Goal: Transaction & Acquisition: Purchase product/service

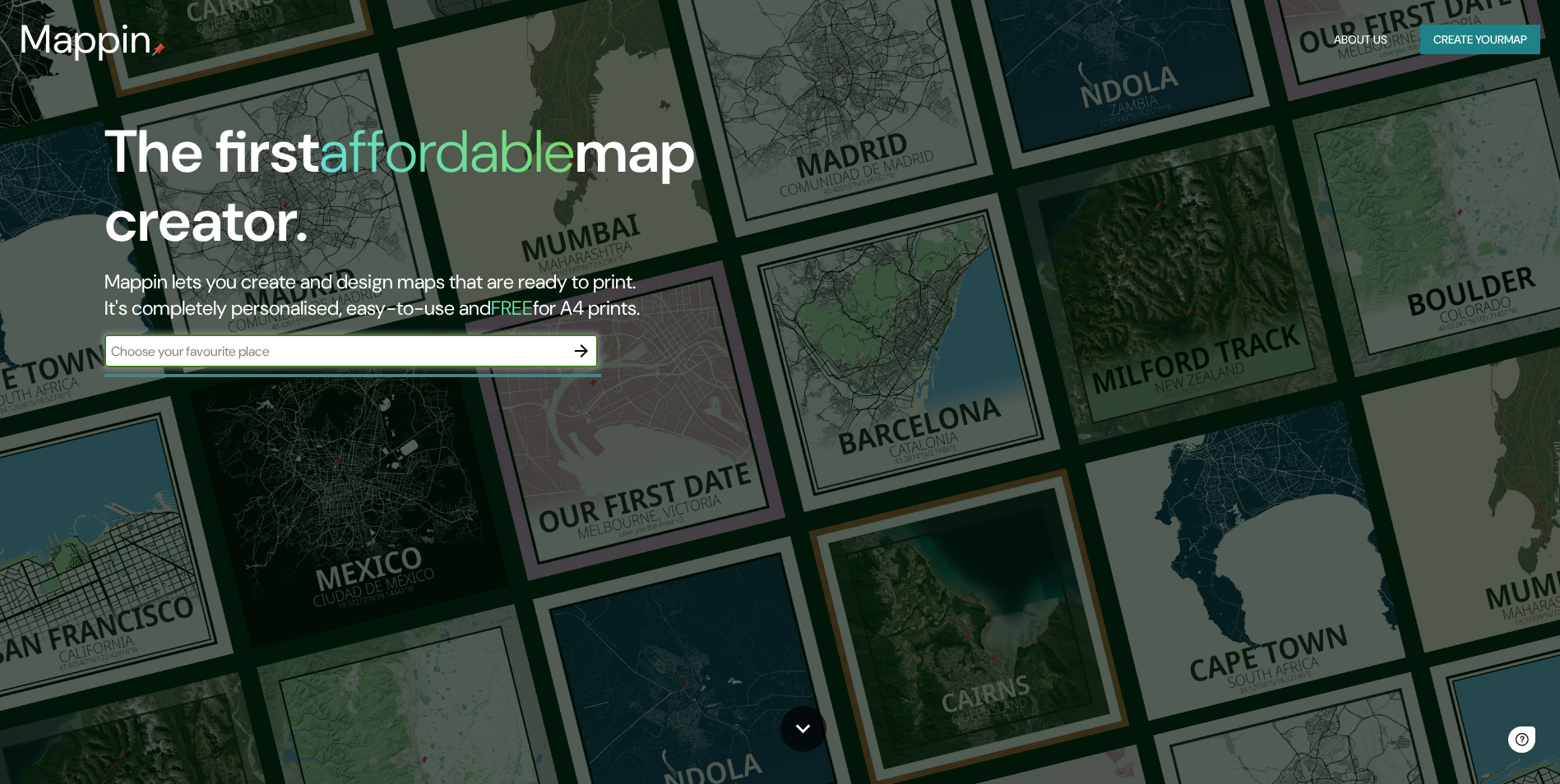
click at [605, 347] on div "The first affordable map creator. Mappin lets you create and design maps that a…" at bounding box center [494, 251] width 936 height 267
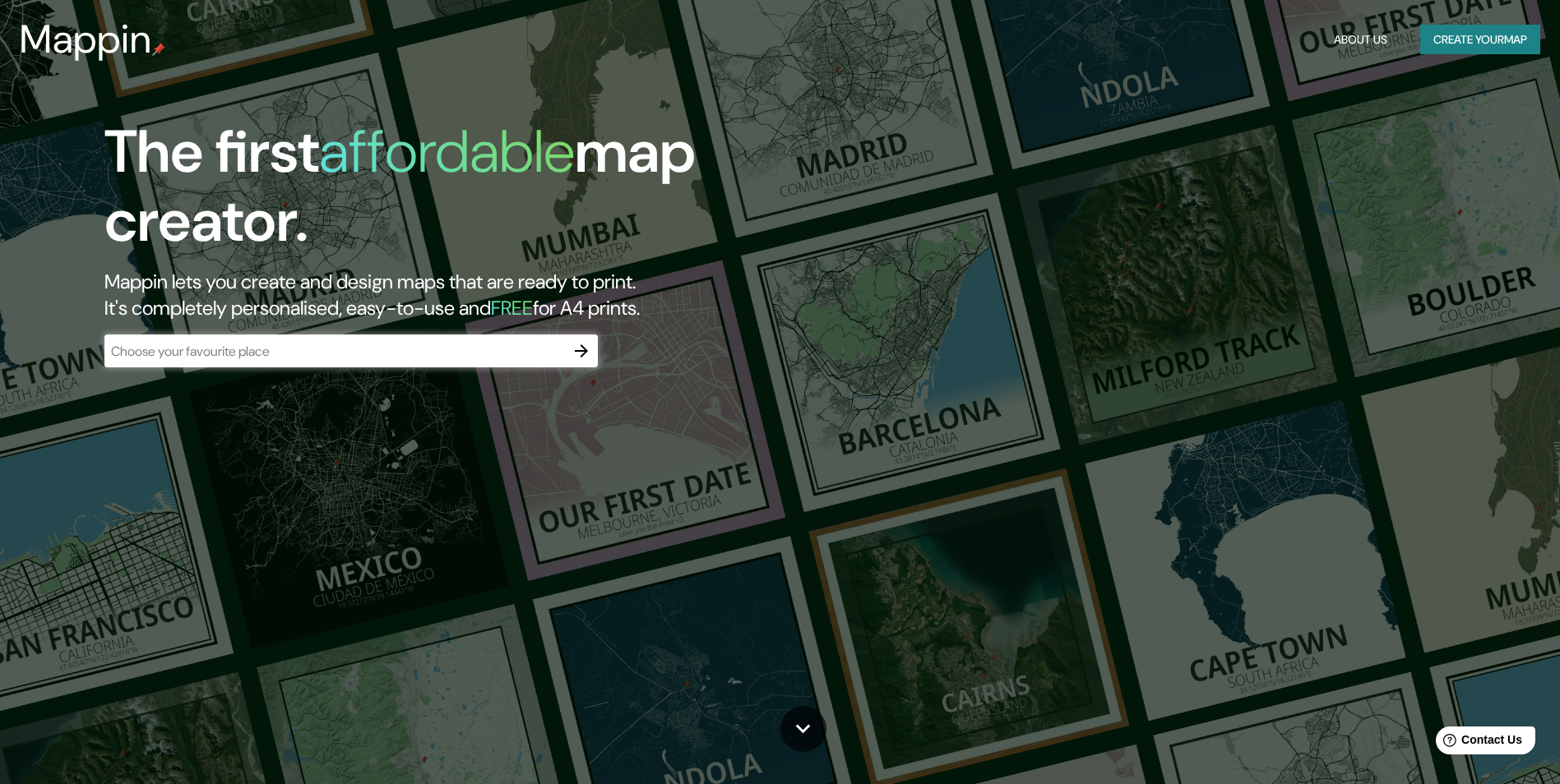
click at [590, 353] on icon "button" at bounding box center [581, 351] width 19 height 19
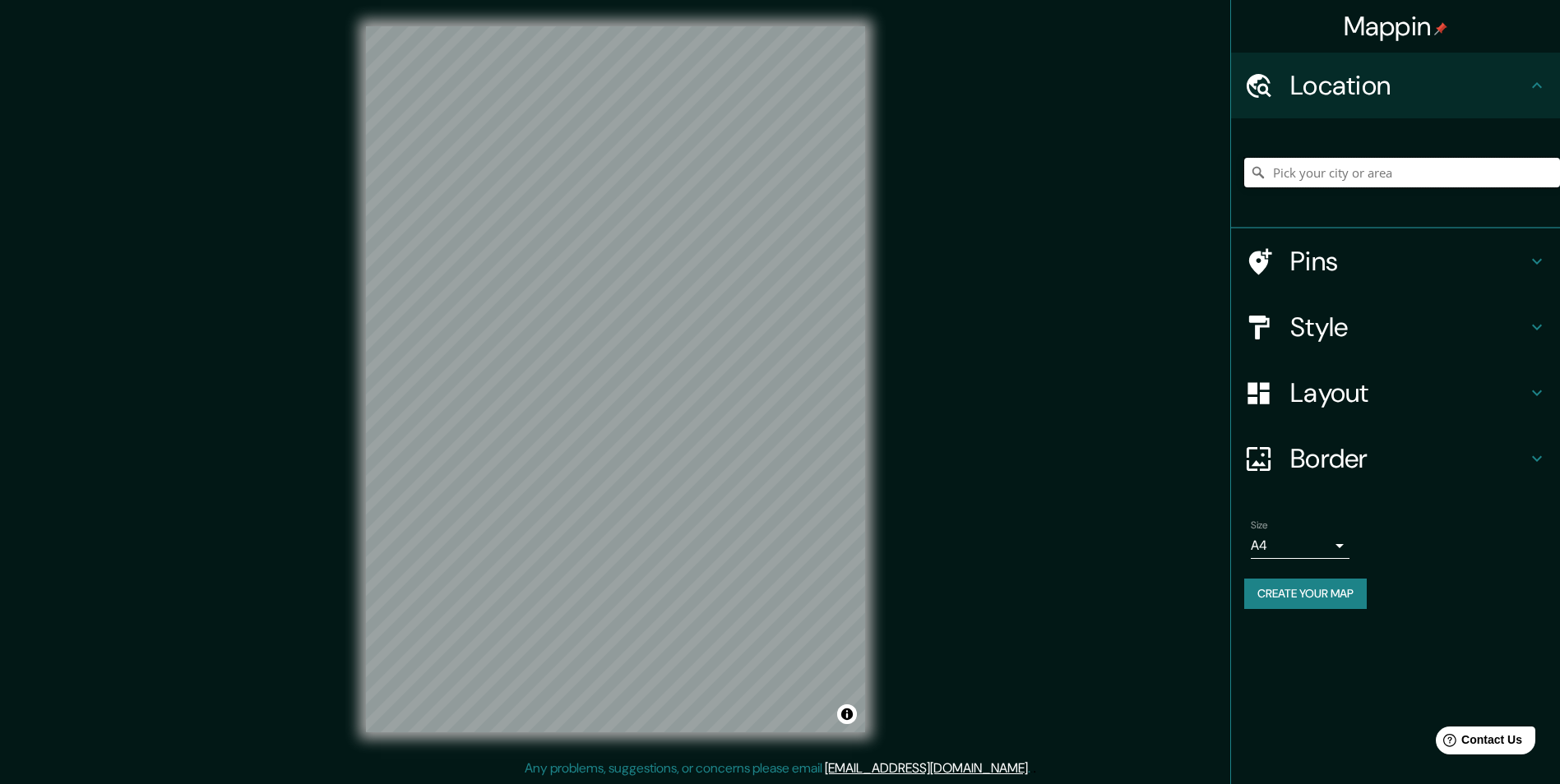
click at [1316, 184] on input "Pick your city or area" at bounding box center [1402, 173] width 316 height 30
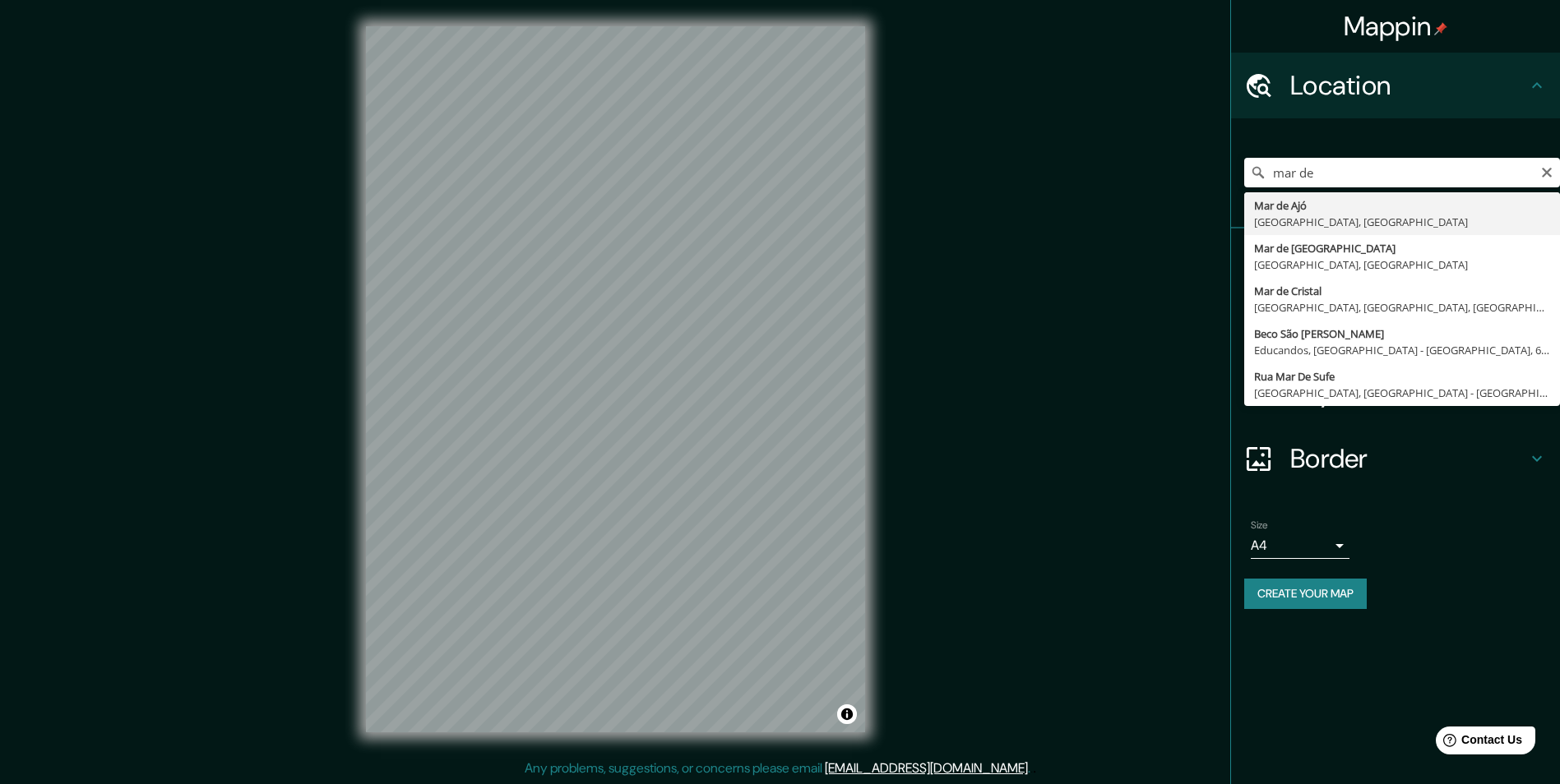
type input "Mar de Ajó, [GEOGRAPHIC_DATA], [GEOGRAPHIC_DATA]"
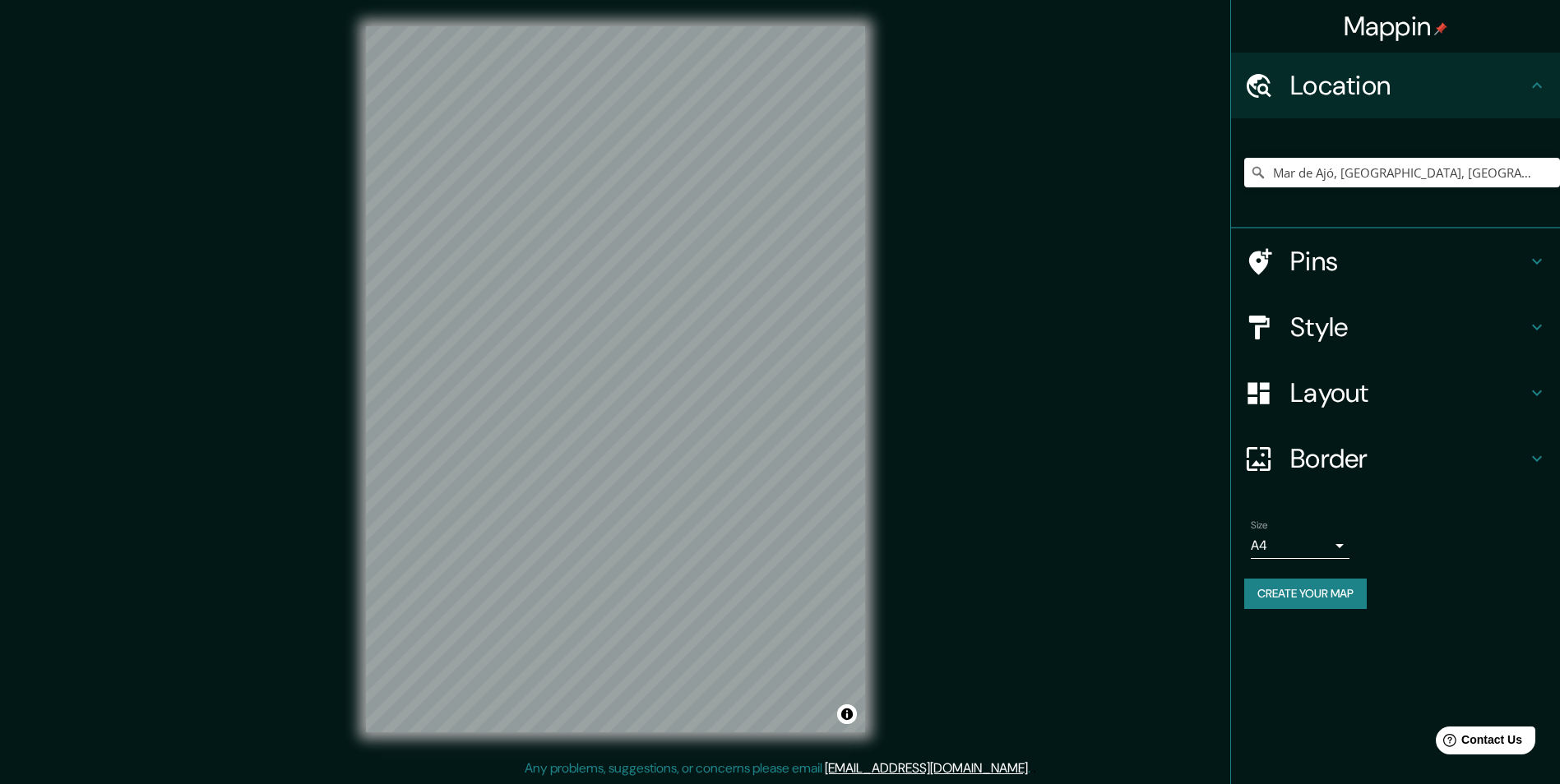
click at [1297, 329] on h4 "Style" at bounding box center [1409, 326] width 237 height 32
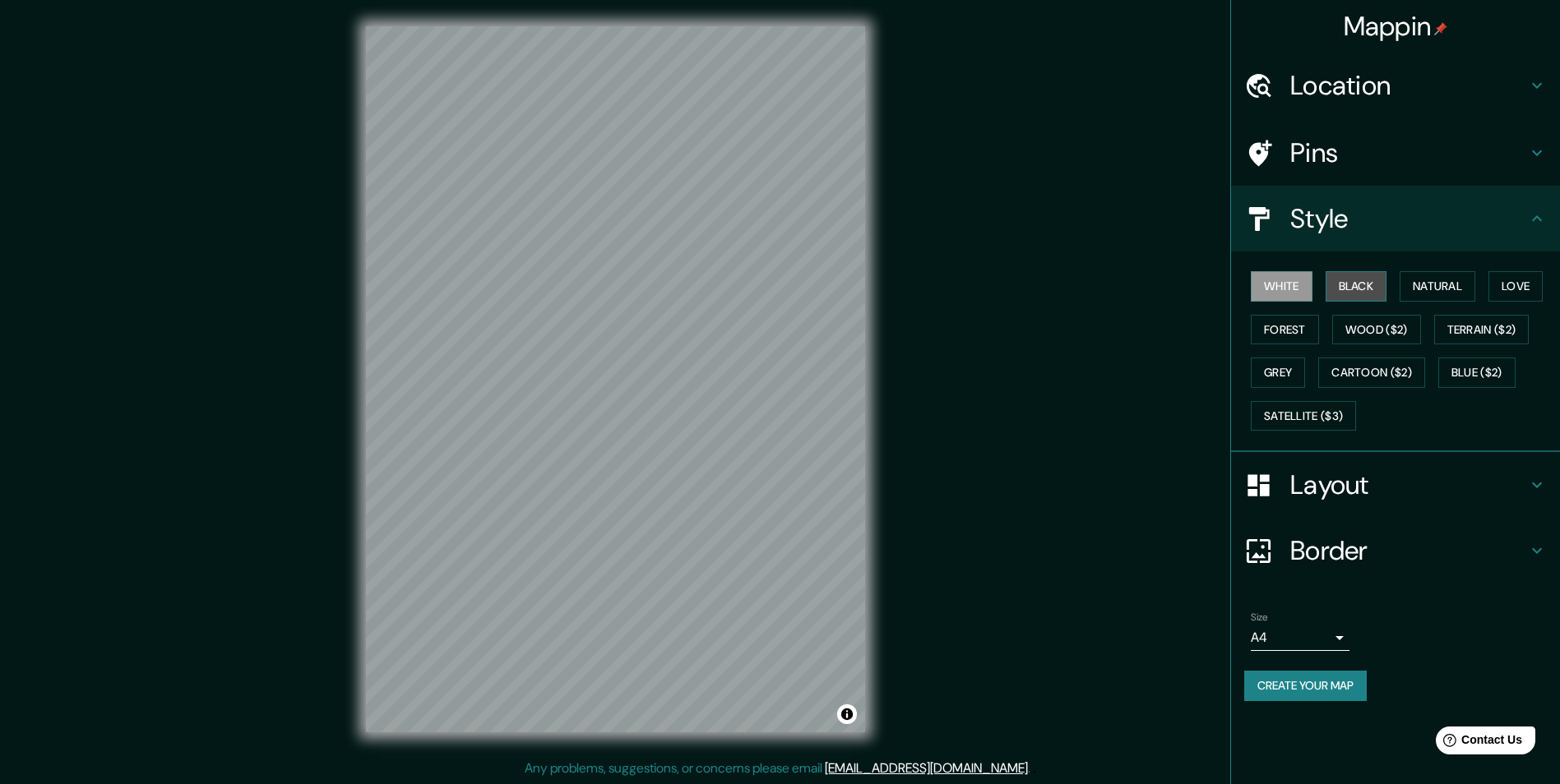
click at [1361, 296] on button "Black" at bounding box center [1356, 286] width 61 height 31
click at [1330, 484] on h4 "Layout" at bounding box center [1409, 484] width 237 height 32
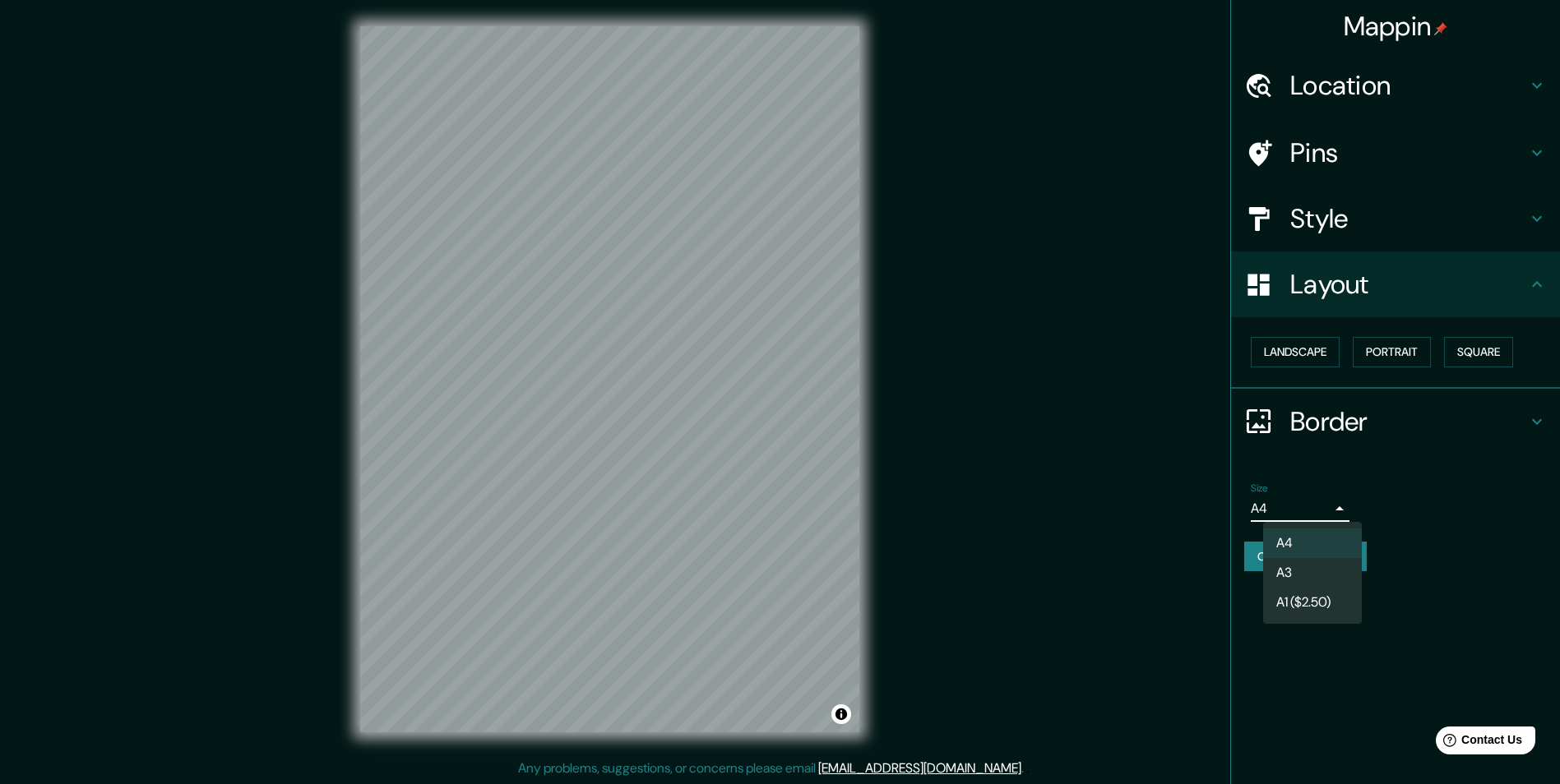
click at [1332, 514] on body "Mappin Location [GEOGRAPHIC_DATA], [GEOGRAPHIC_DATA], [GEOGRAPHIC_DATA] Pins St…" at bounding box center [780, 392] width 1560 height 784
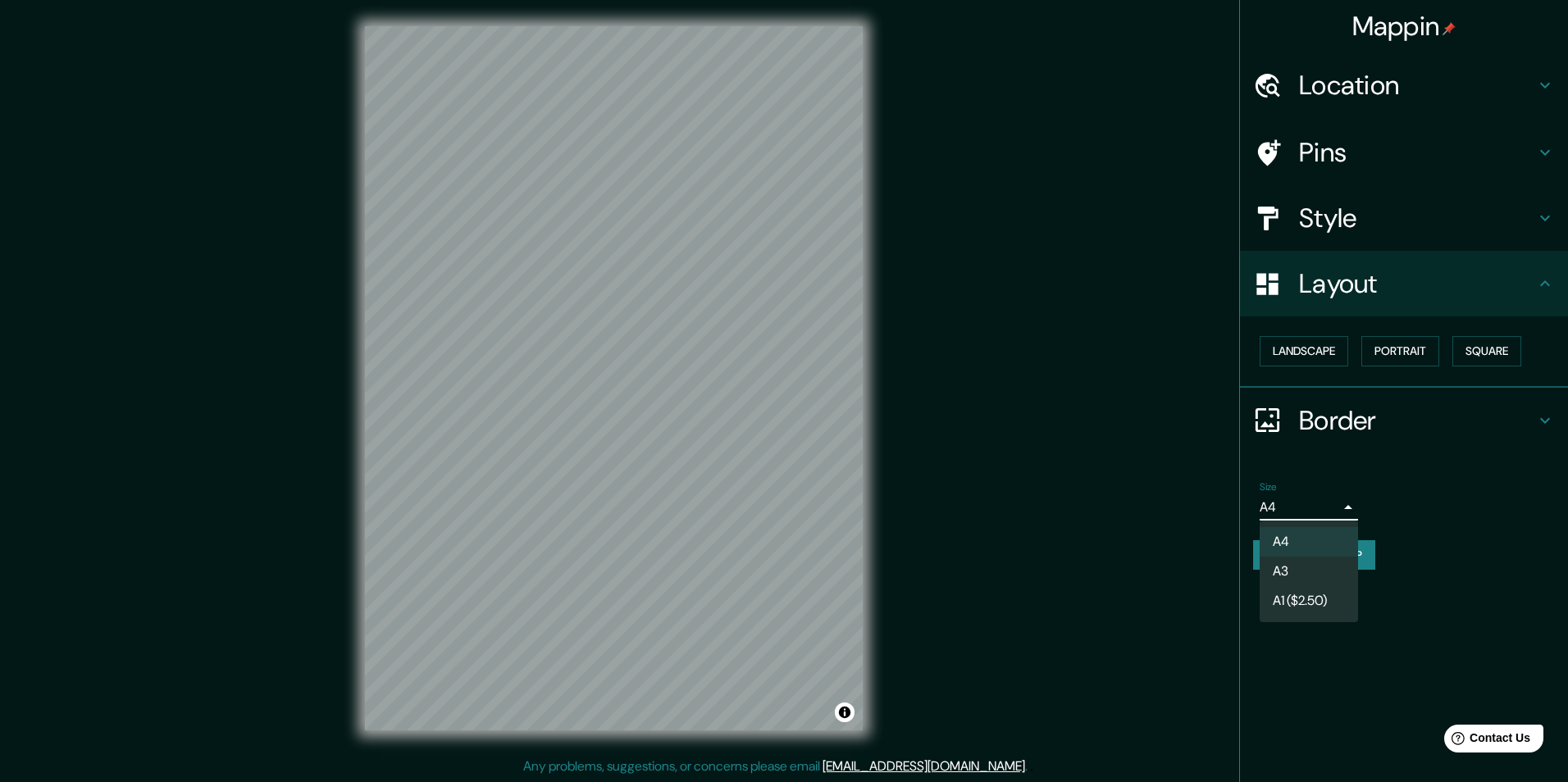
click at [1298, 568] on li "A3" at bounding box center [1309, 572] width 98 height 30
type input "a4"
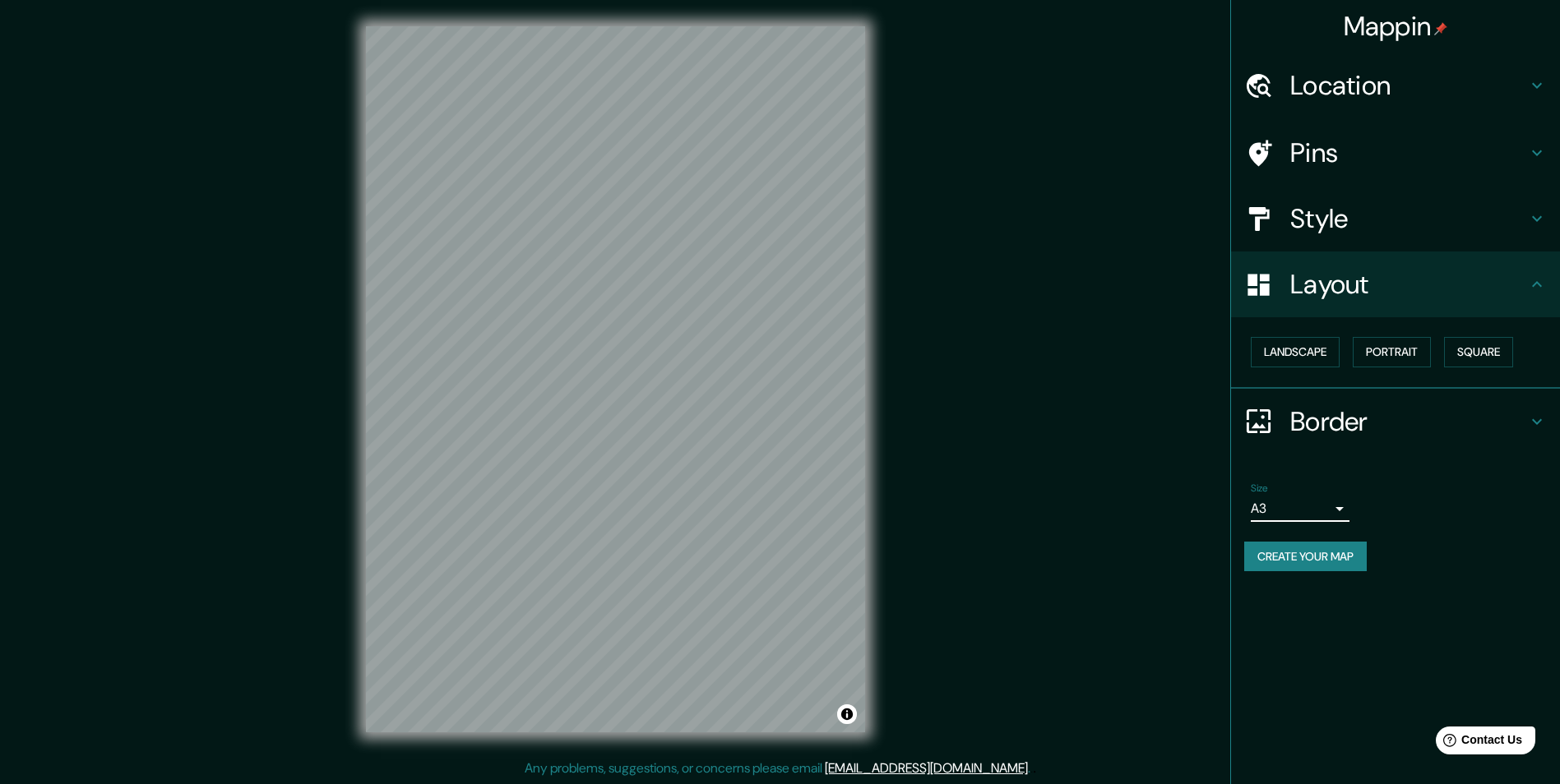
click at [1039, 490] on div "Mappin Location [GEOGRAPHIC_DATA], [GEOGRAPHIC_DATA], [GEOGRAPHIC_DATA] Pins St…" at bounding box center [780, 392] width 1560 height 785
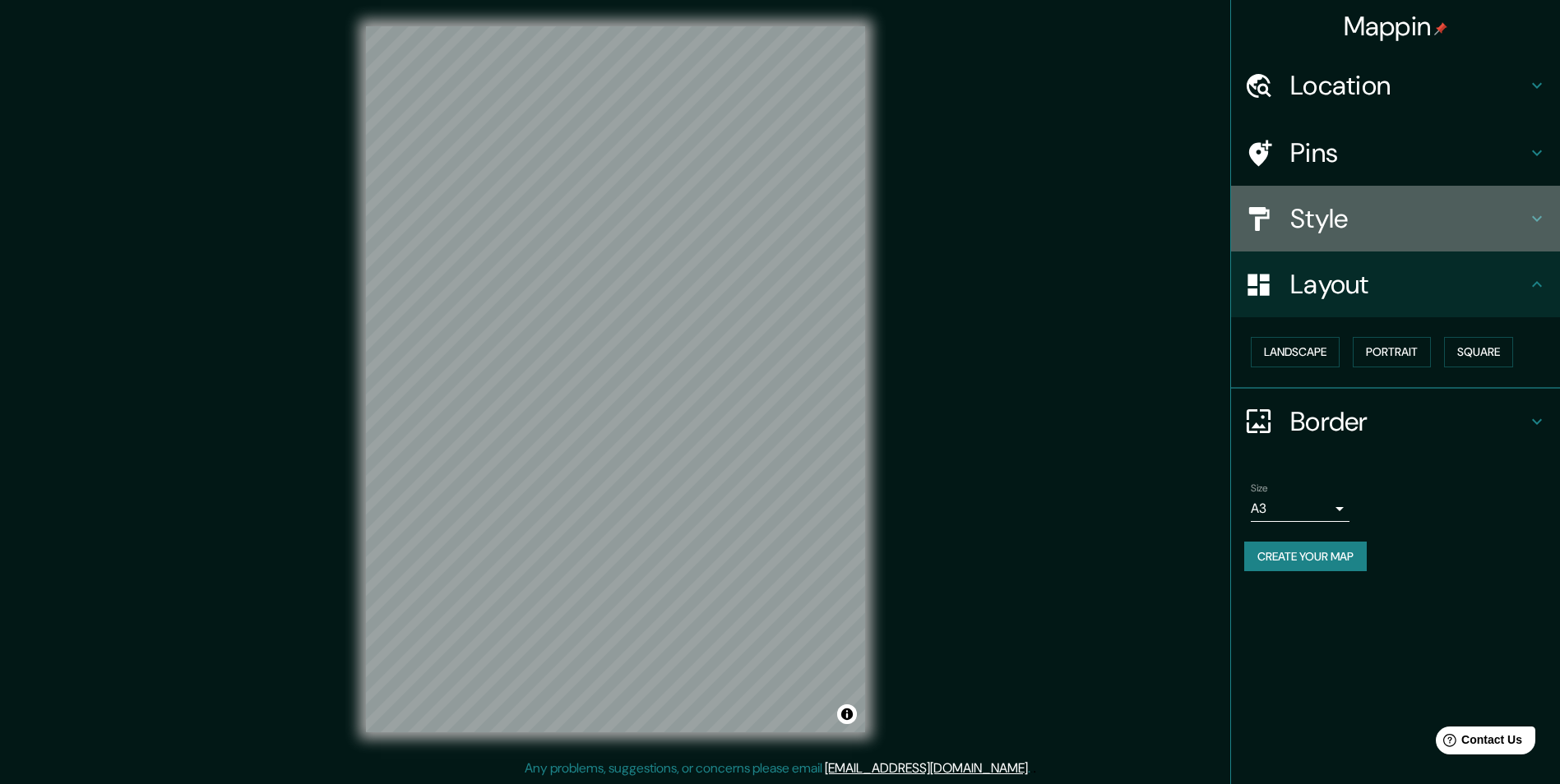
click at [1305, 224] on h4 "Style" at bounding box center [1409, 218] width 237 height 32
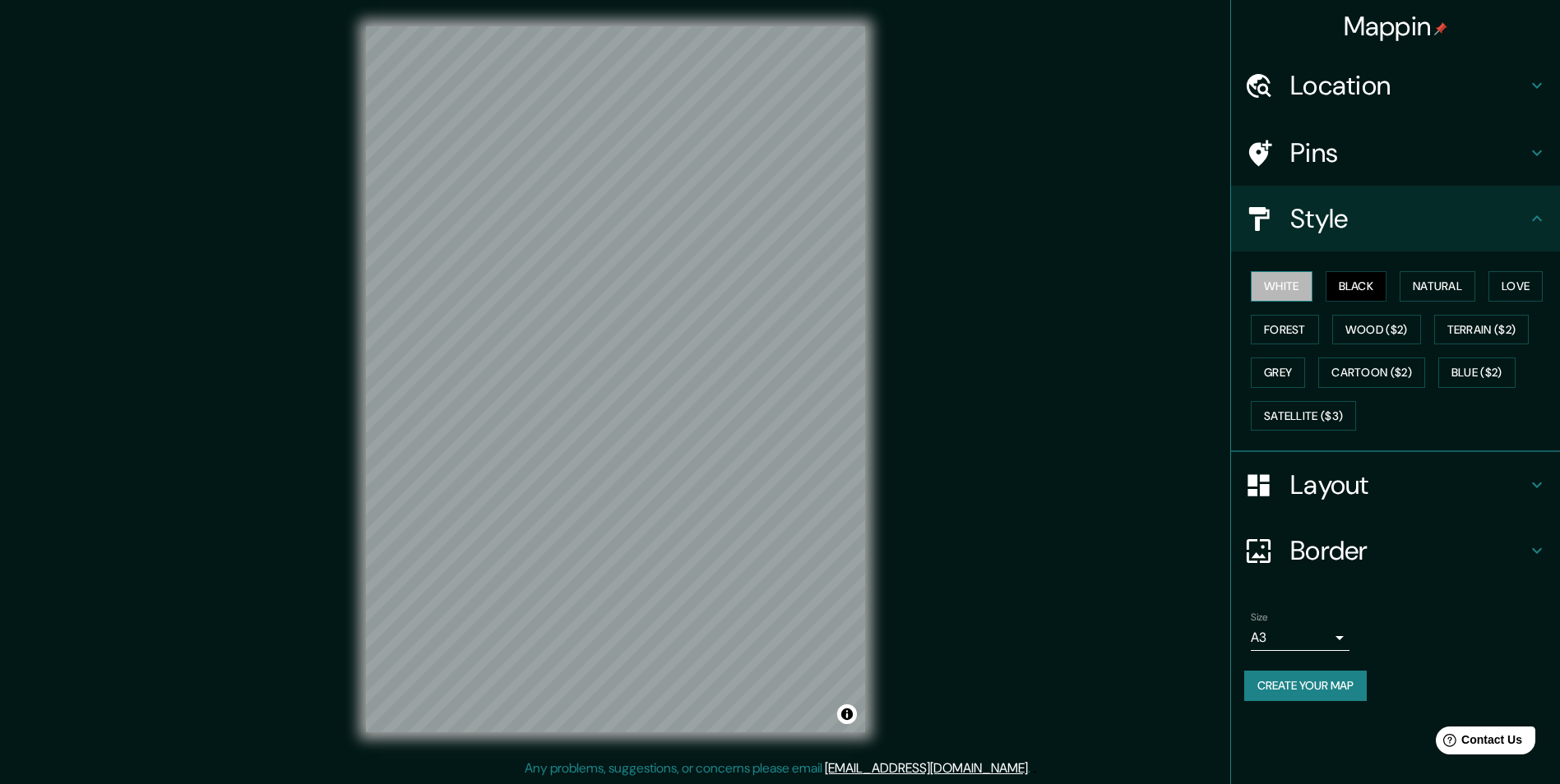
click at [1294, 294] on button "White" at bounding box center [1282, 286] width 61 height 31
click at [1353, 286] on button "Black" at bounding box center [1356, 286] width 61 height 31
click at [1315, 292] on div "White Black Natural Love Forest Wood ($2) Terrain ($2) Grey Cartoon ($2) Blue (…" at bounding box center [1402, 351] width 316 height 173
click at [1302, 286] on button "White" at bounding box center [1282, 286] width 61 height 31
click at [1336, 280] on button "Black" at bounding box center [1356, 286] width 61 height 31
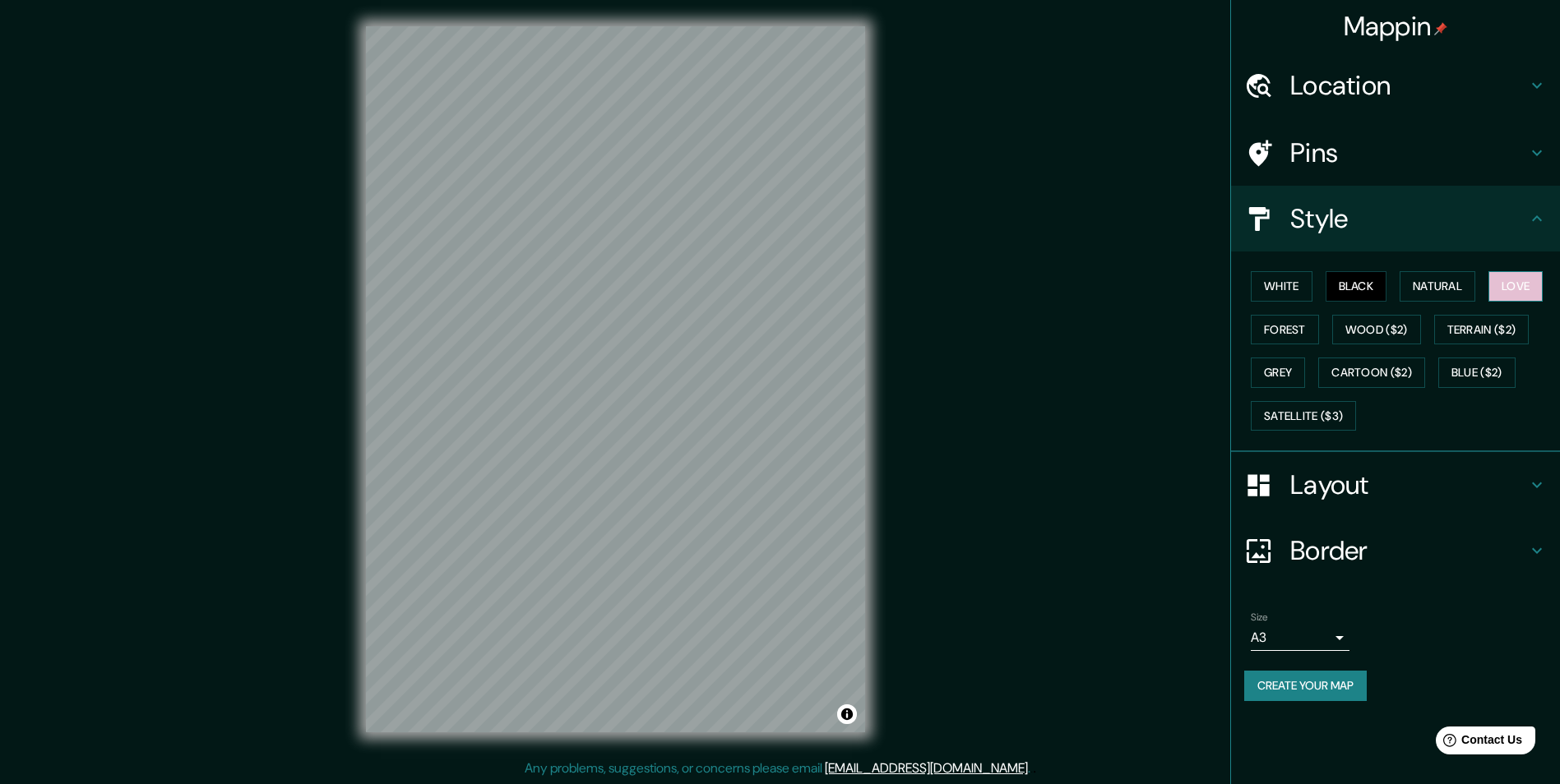
click at [1509, 290] on button "Love" at bounding box center [1516, 286] width 54 height 31
click at [1294, 330] on button "Forest" at bounding box center [1285, 330] width 68 height 31
click at [1295, 295] on button "White" at bounding box center [1282, 286] width 61 height 31
click at [1355, 230] on h4 "Style" at bounding box center [1409, 218] width 237 height 32
click at [1376, 160] on h4 "Pins" at bounding box center [1409, 153] width 237 height 32
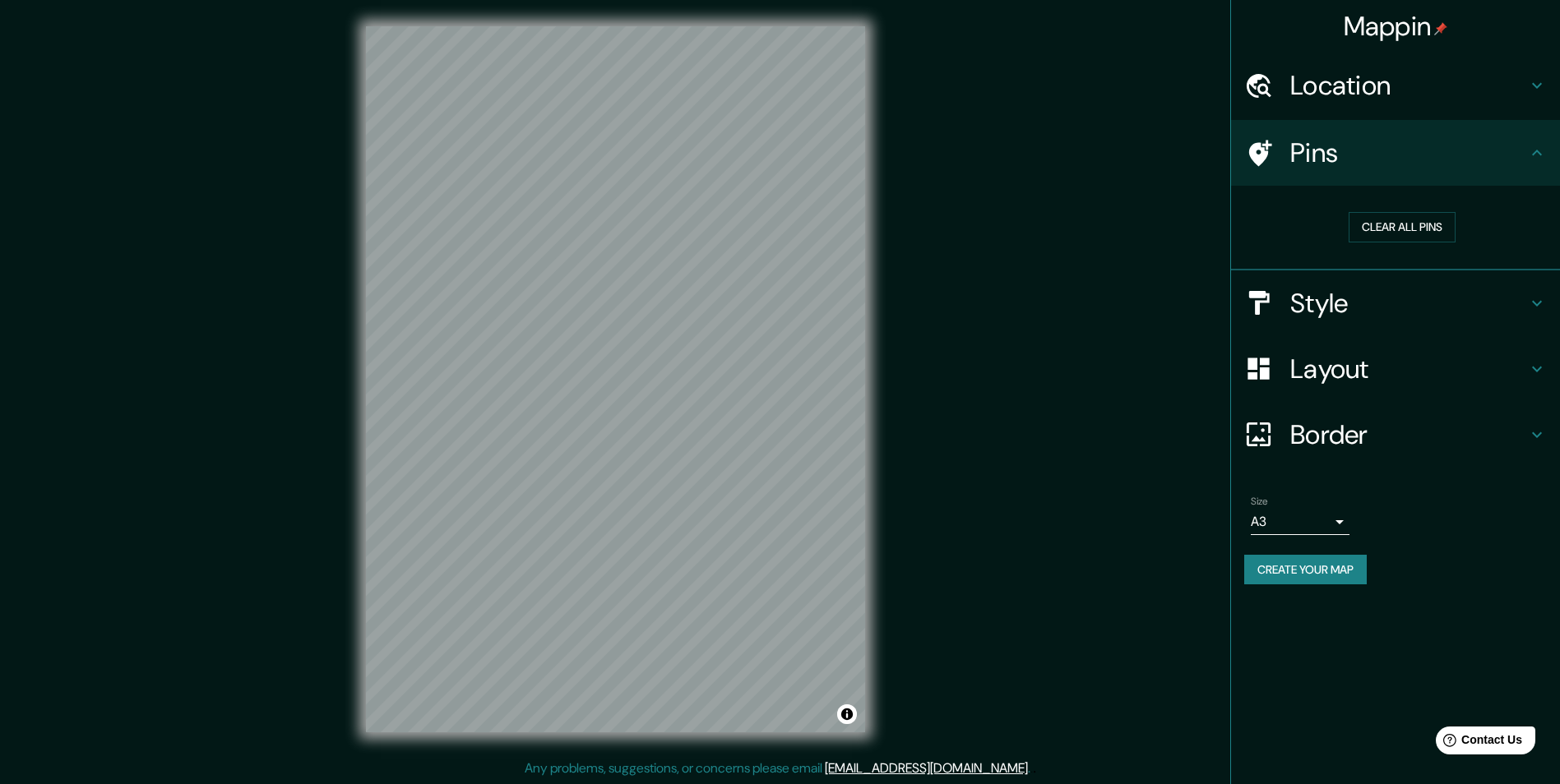
click at [1377, 158] on h4 "Pins" at bounding box center [1409, 153] width 237 height 32
click at [1374, 321] on div "Style" at bounding box center [1395, 303] width 329 height 66
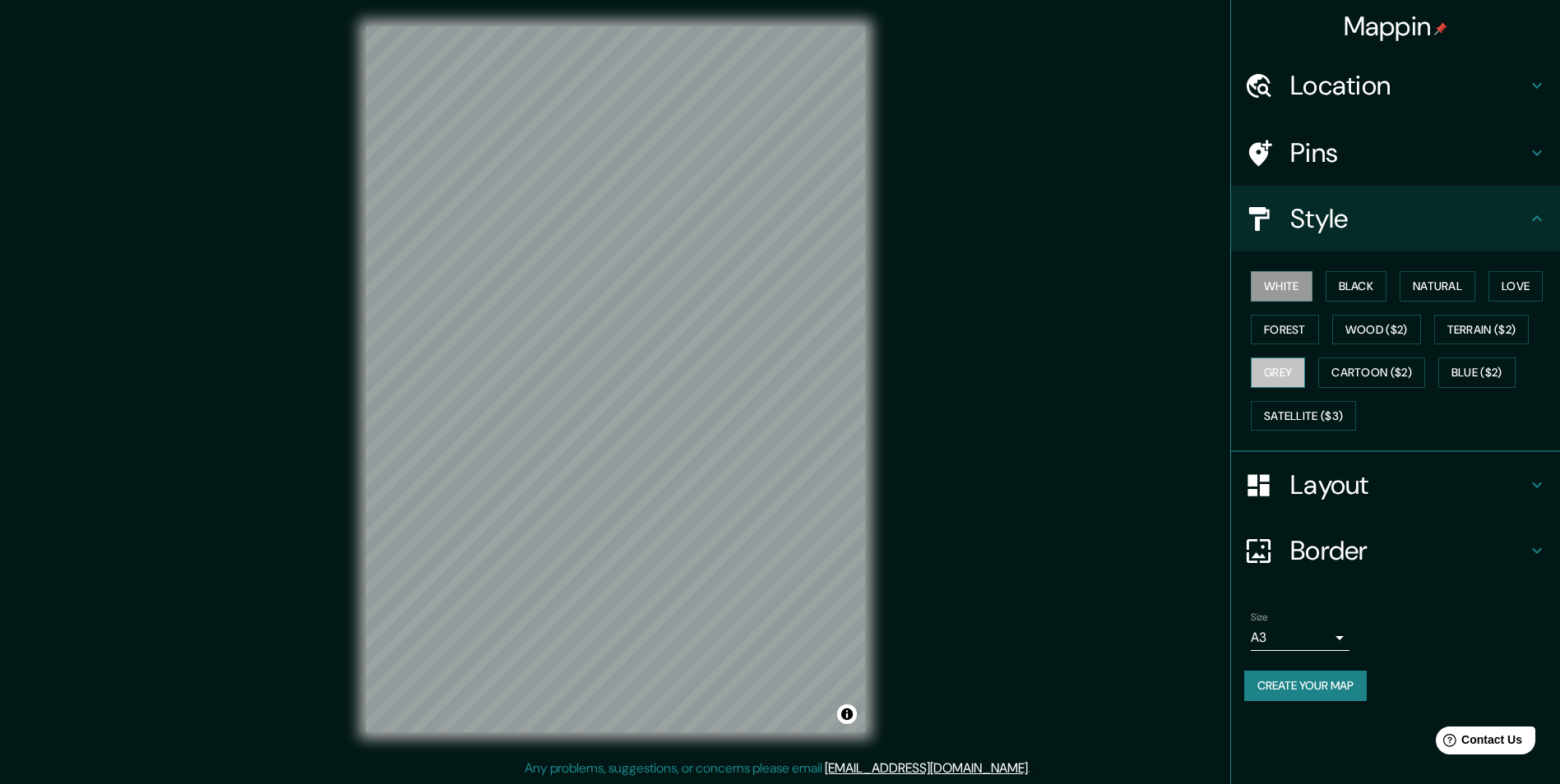
click at [1306, 370] on button "Grey" at bounding box center [1278, 373] width 54 height 31
click at [1272, 292] on button "White" at bounding box center [1282, 286] width 61 height 31
click at [1280, 324] on button "Forest" at bounding box center [1285, 330] width 68 height 31
click at [1271, 269] on div "White Black Natural Love Forest Wood ($2) Terrain ($2) Grey Cartoon ($2) Blue (…" at bounding box center [1402, 351] width 316 height 173
click at [1384, 559] on h4 "Border" at bounding box center [1409, 550] width 237 height 32
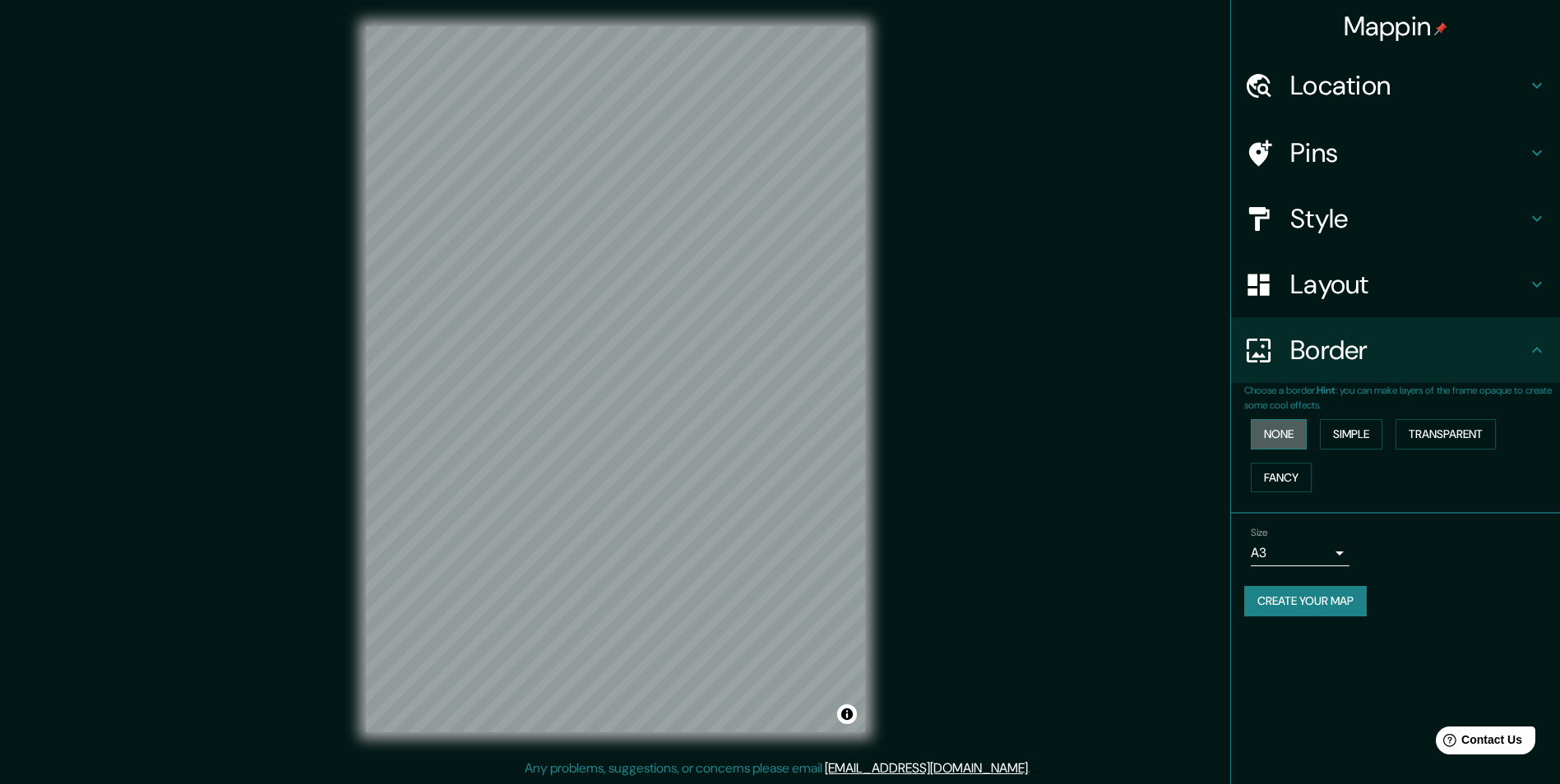
click at [1292, 432] on button "None" at bounding box center [1279, 434] width 56 height 31
click at [1301, 303] on div "Layout" at bounding box center [1395, 284] width 329 height 66
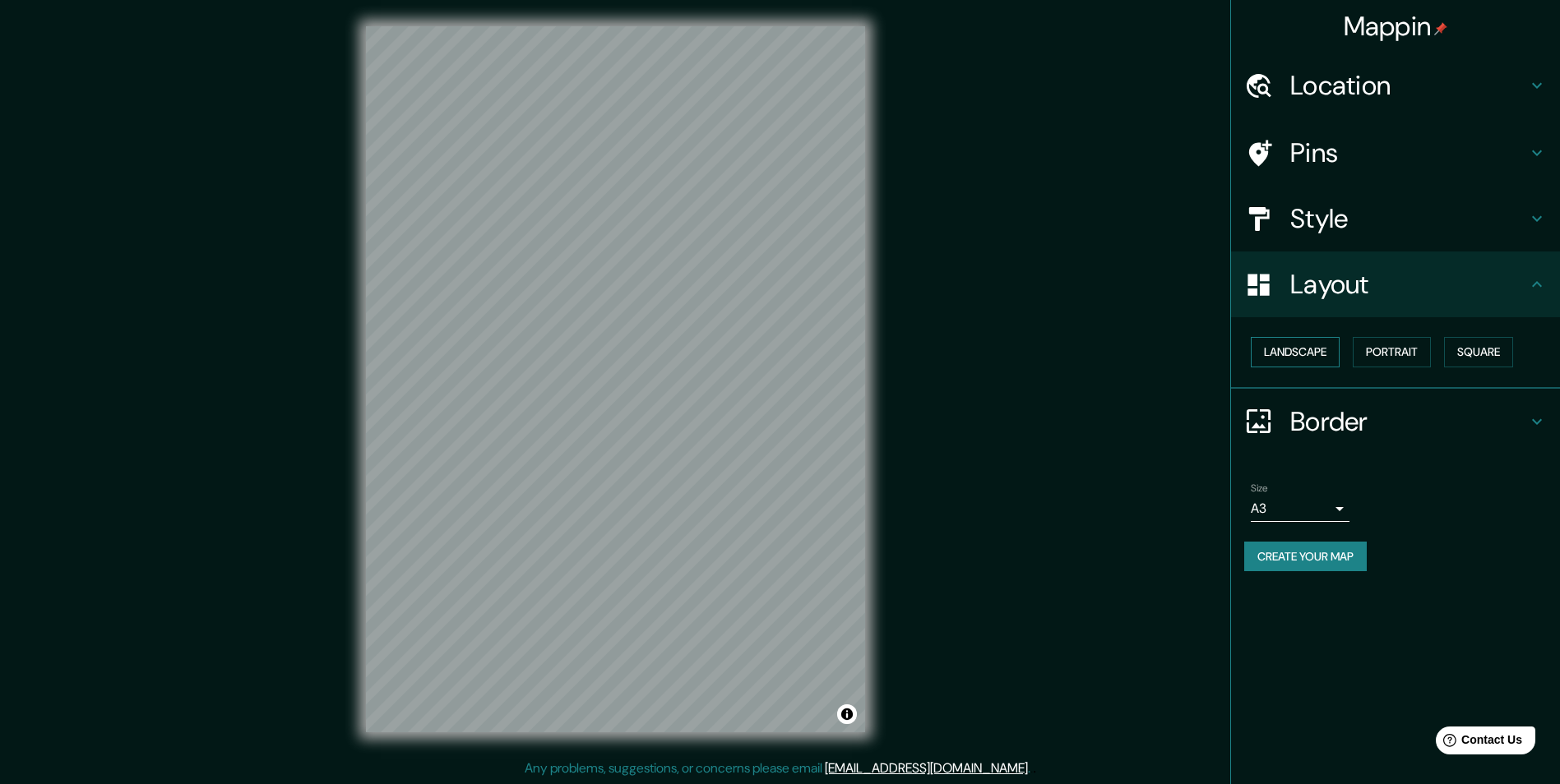
click at [1340, 348] on button "Landscape" at bounding box center [1295, 352] width 89 height 31
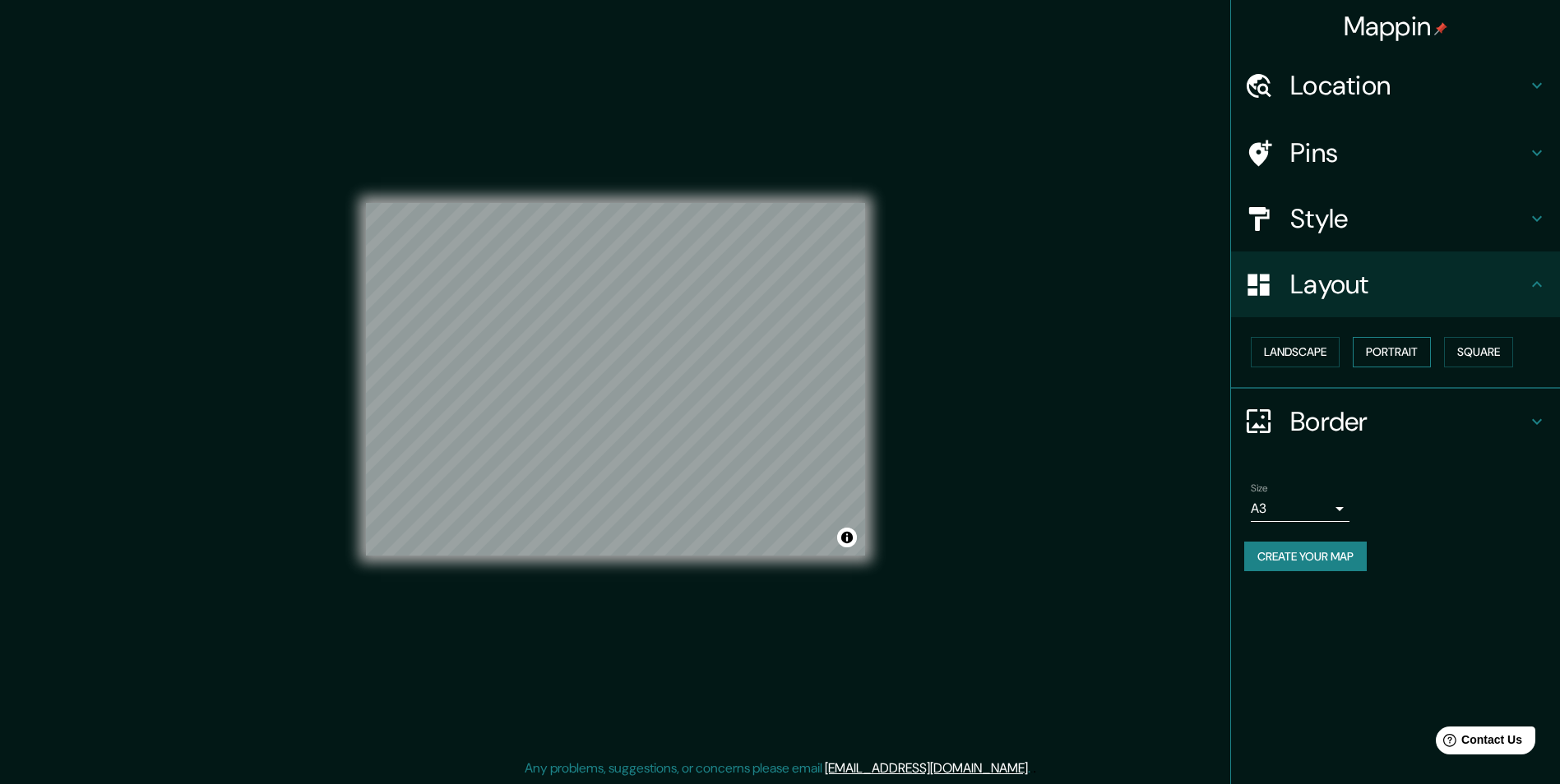
click at [1385, 356] on button "Portrait" at bounding box center [1392, 352] width 78 height 31
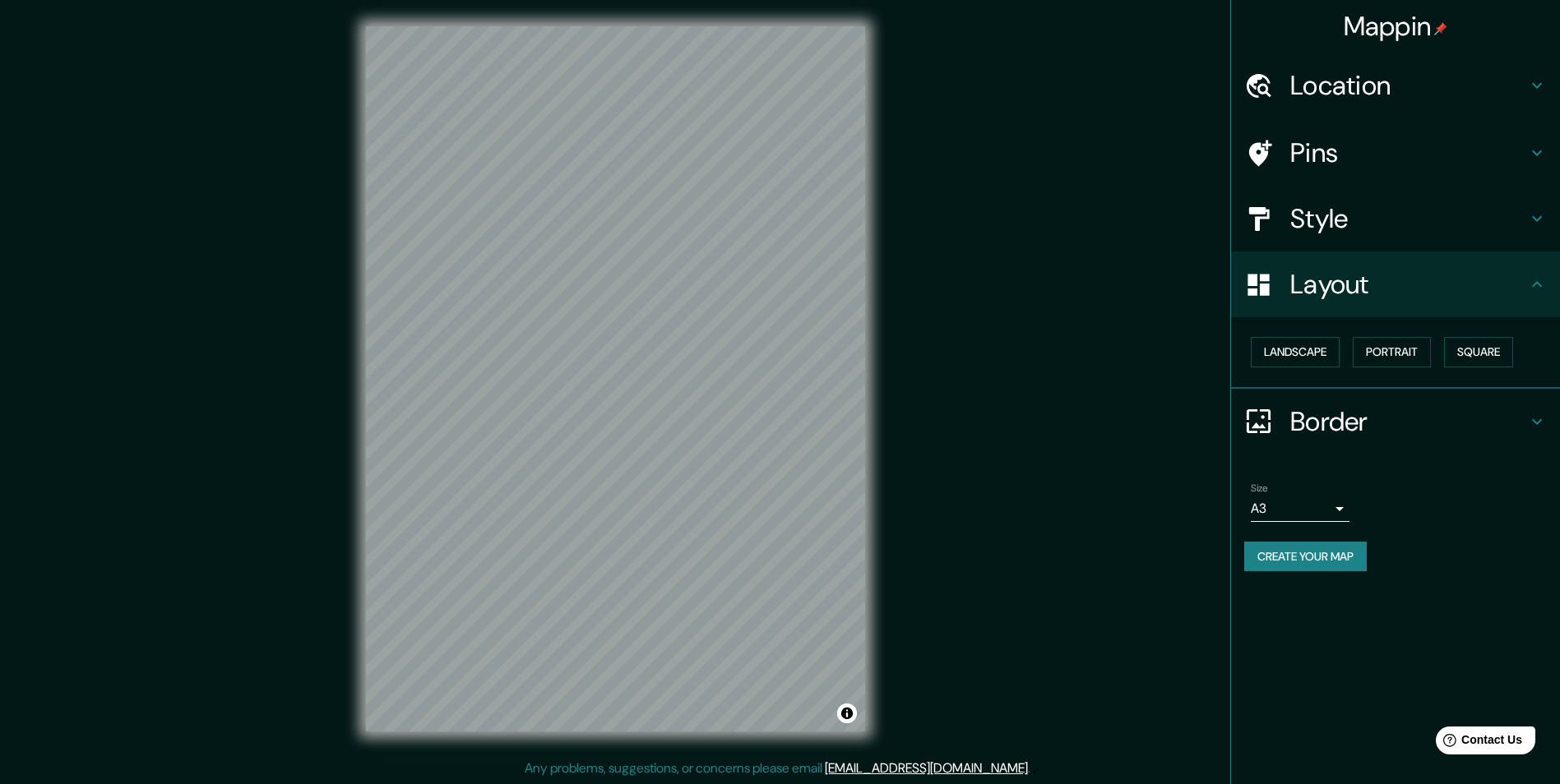
scroll to position [1, 0]
click at [1475, 355] on button "Square" at bounding box center [1478, 352] width 69 height 31
